Goal: Transaction & Acquisition: Purchase product/service

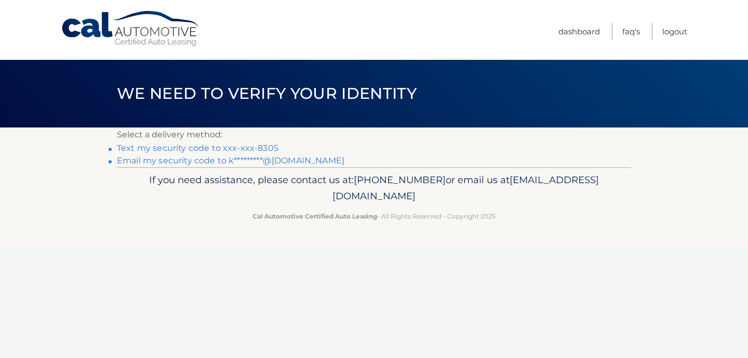
click at [259, 147] on link "Text my security code to xxx-xxx-8305" at bounding box center [198, 148] width 162 height 10
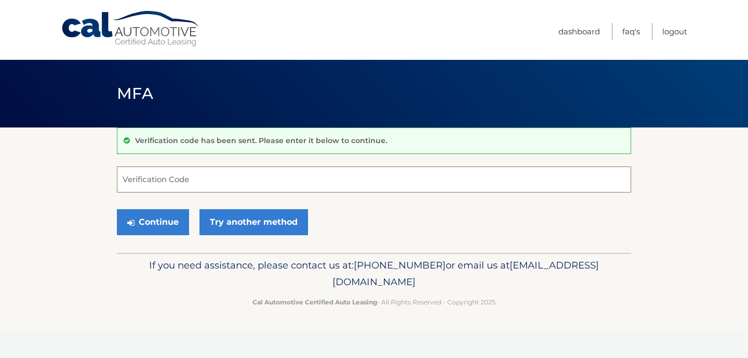
click at [241, 185] on input "Verification Code" at bounding box center [374, 179] width 515 height 26
type input "271065"
click at [159, 215] on button "Continue" at bounding box center [153, 222] width 72 height 26
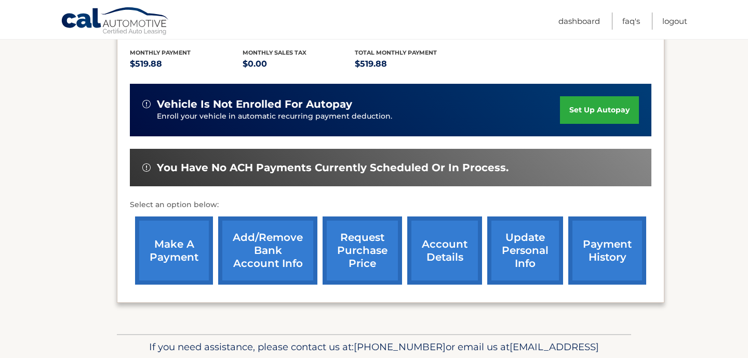
scroll to position [218, 0]
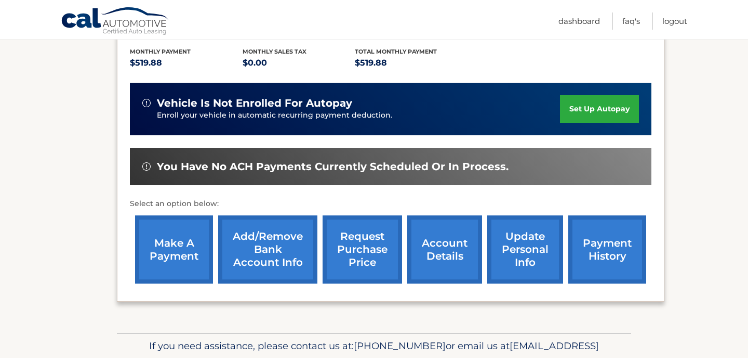
click at [189, 258] on link "make a payment" at bounding box center [174, 249] width 78 height 68
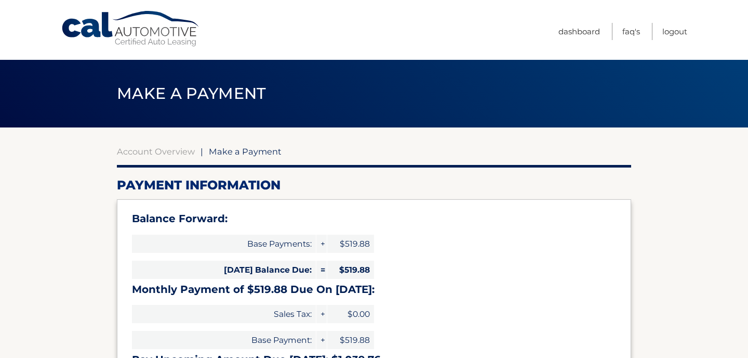
select select "NTE0YWFjZjYtOTk5Yi00ZGU0LWI4YzAtYTMyZGZmN2FjZGI2"
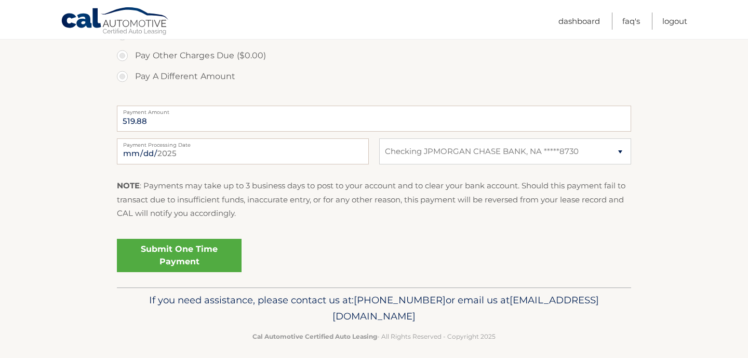
scroll to position [423, 0]
click at [182, 251] on link "Submit One Time Payment" at bounding box center [179, 253] width 125 height 33
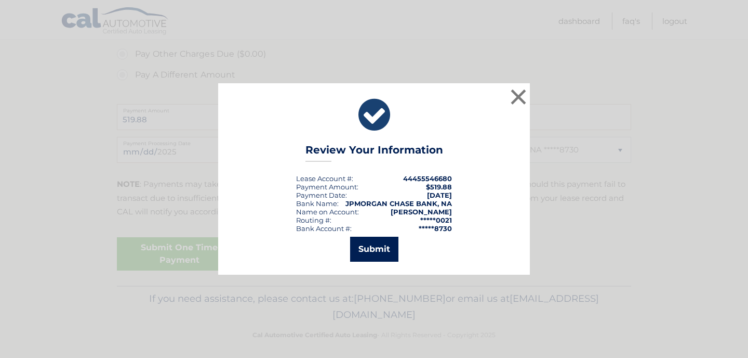
click at [375, 244] on button "Submit" at bounding box center [374, 248] width 48 height 25
